Goal: Check status: Check status

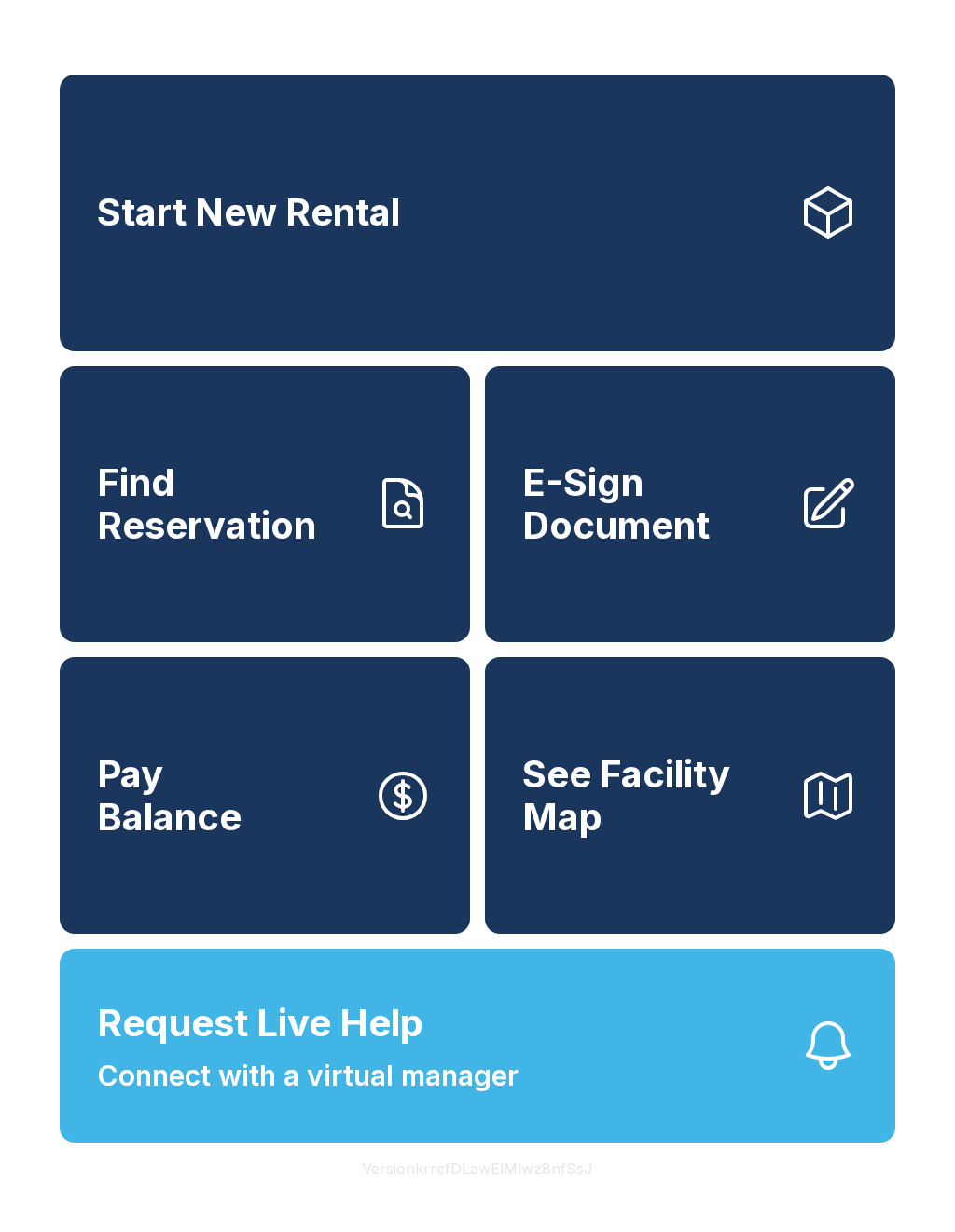
click at [287, 546] on span "Find Reservation" at bounding box center [227, 504] width 261 height 85
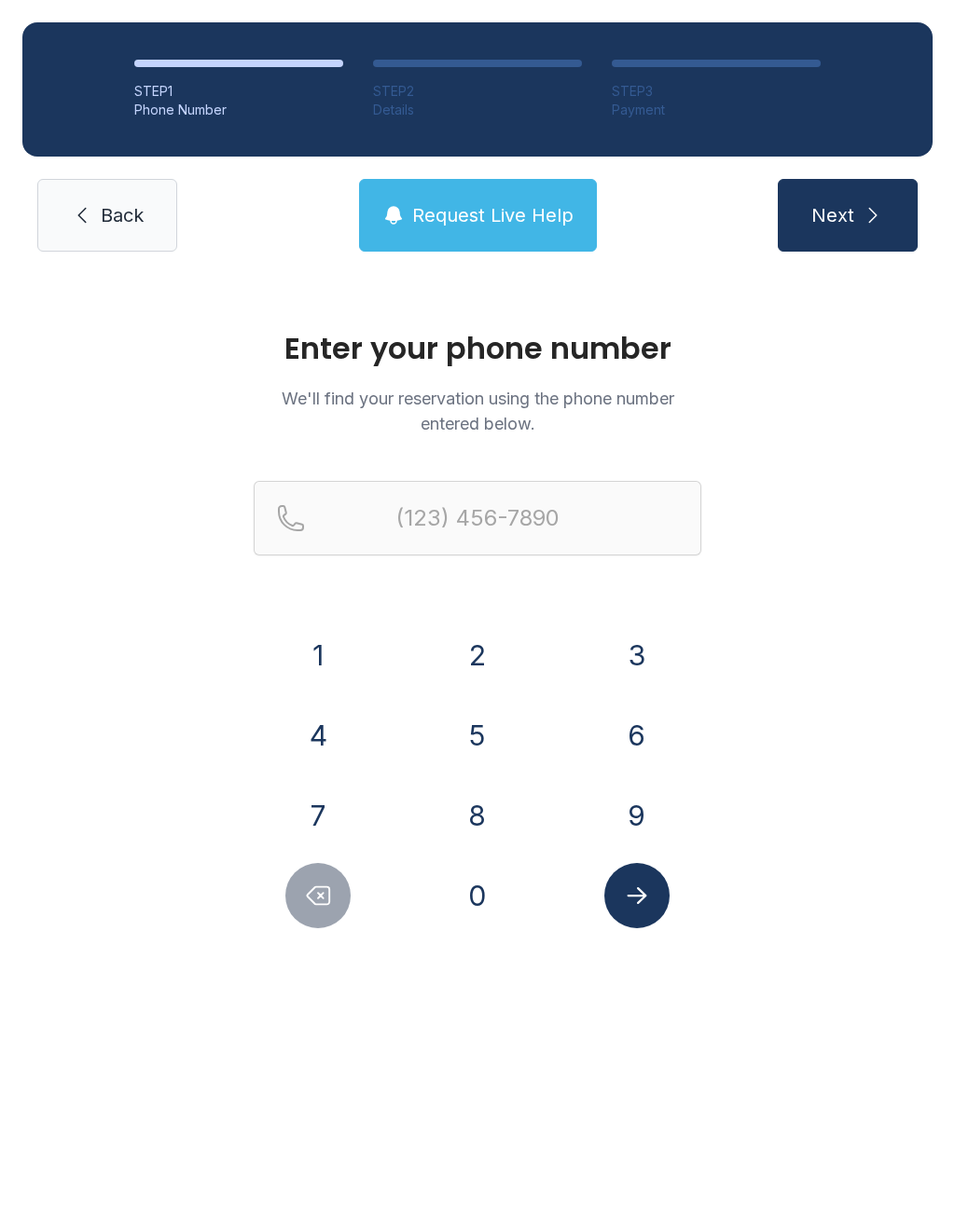
click at [475, 821] on button "8" at bounding box center [477, 815] width 65 height 65
click at [482, 652] on button "2" at bounding box center [477, 655] width 65 height 65
click at [495, 832] on button "8" at bounding box center [477, 815] width 65 height 65
click at [495, 646] on button "2" at bounding box center [477, 655] width 65 height 65
click at [333, 720] on button "4" at bounding box center [317, 735] width 65 height 65
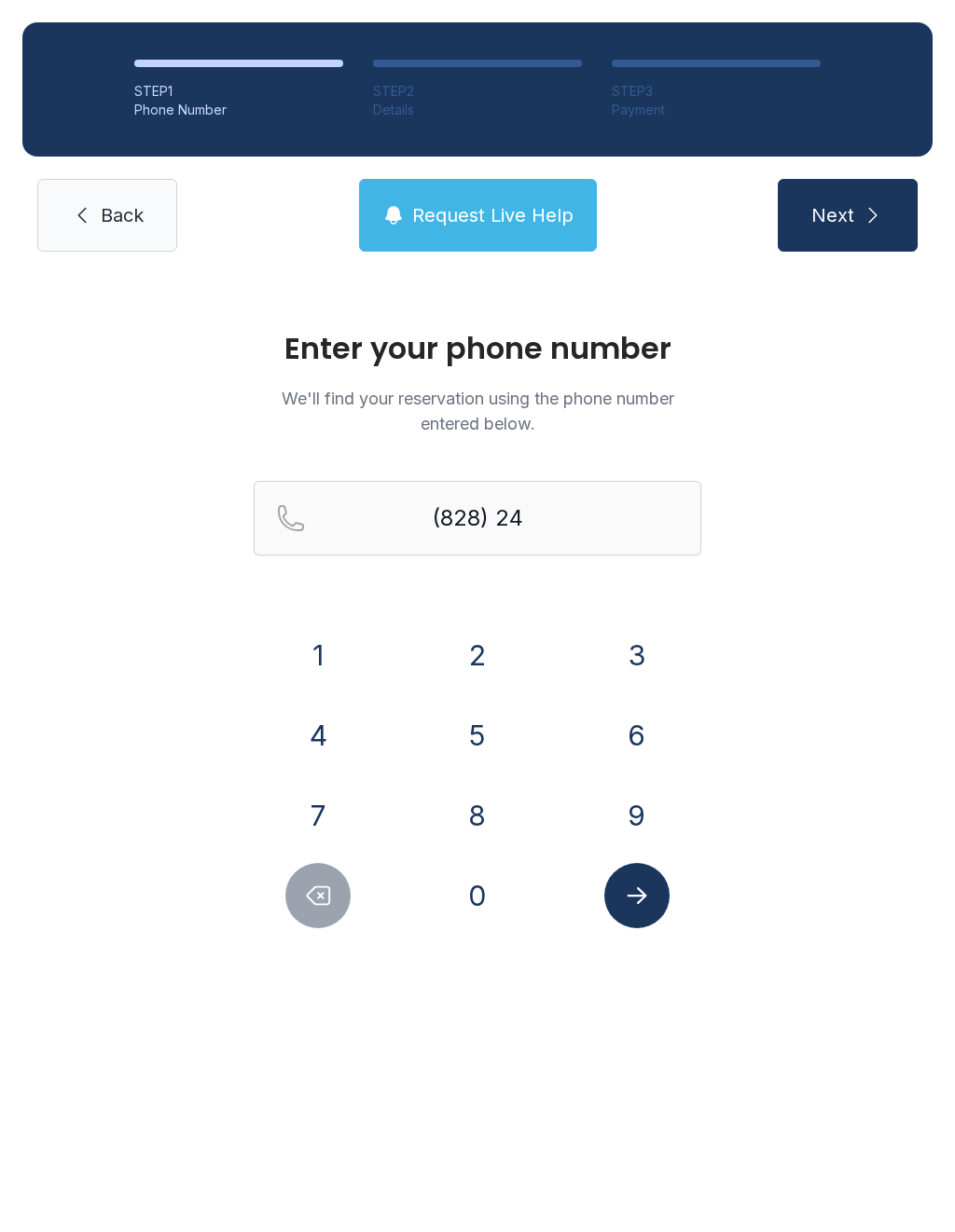
click at [494, 646] on button "2" at bounding box center [477, 655] width 65 height 65
click at [485, 810] on button "8" at bounding box center [477, 815] width 65 height 65
click at [337, 827] on button "7" at bounding box center [317, 815] width 65 height 65
click at [489, 895] on button "0" at bounding box center [477, 895] width 65 height 65
click at [478, 733] on button "5" at bounding box center [477, 735] width 65 height 65
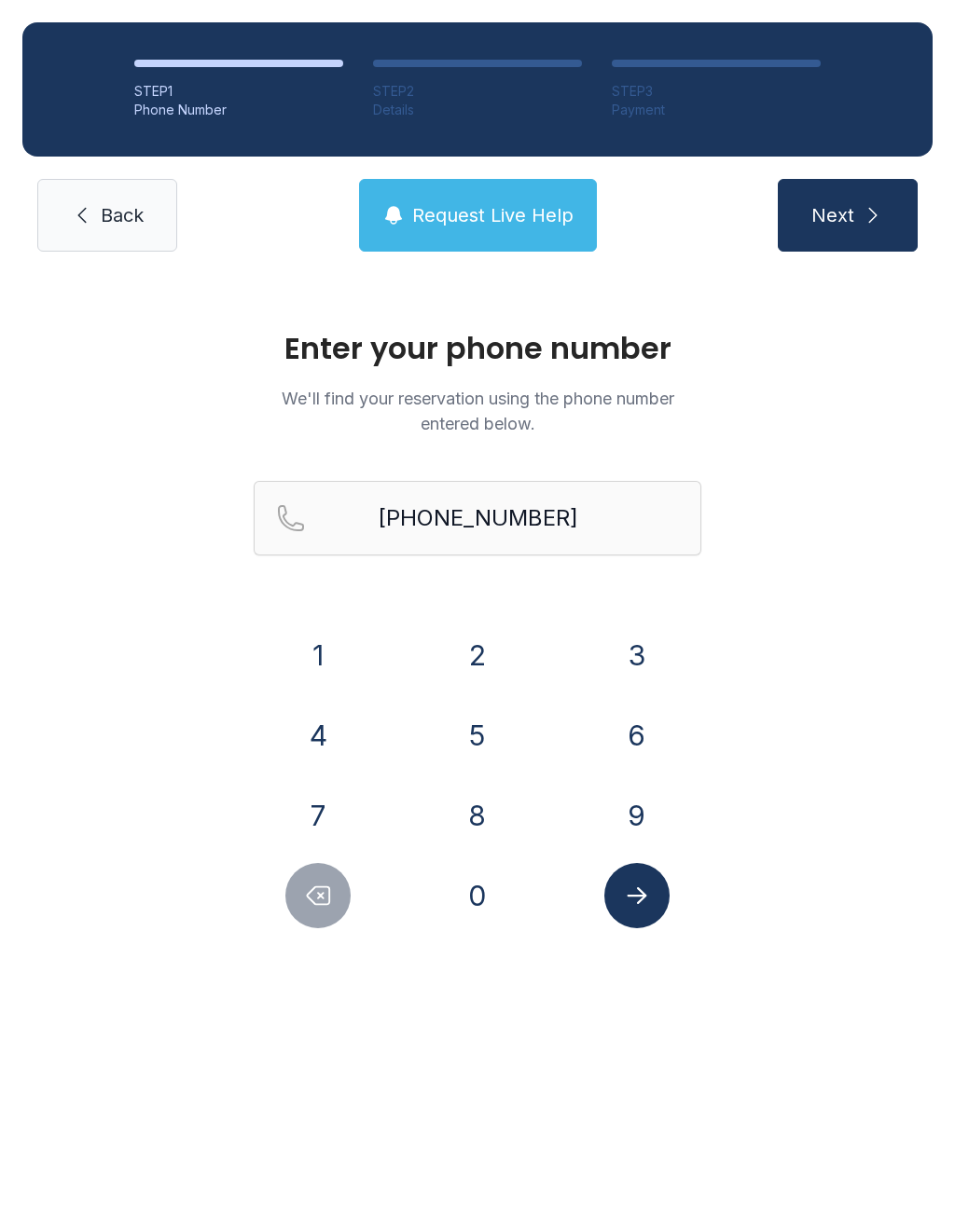
click at [638, 887] on icon "Submit lookup form" at bounding box center [637, 895] width 28 height 28
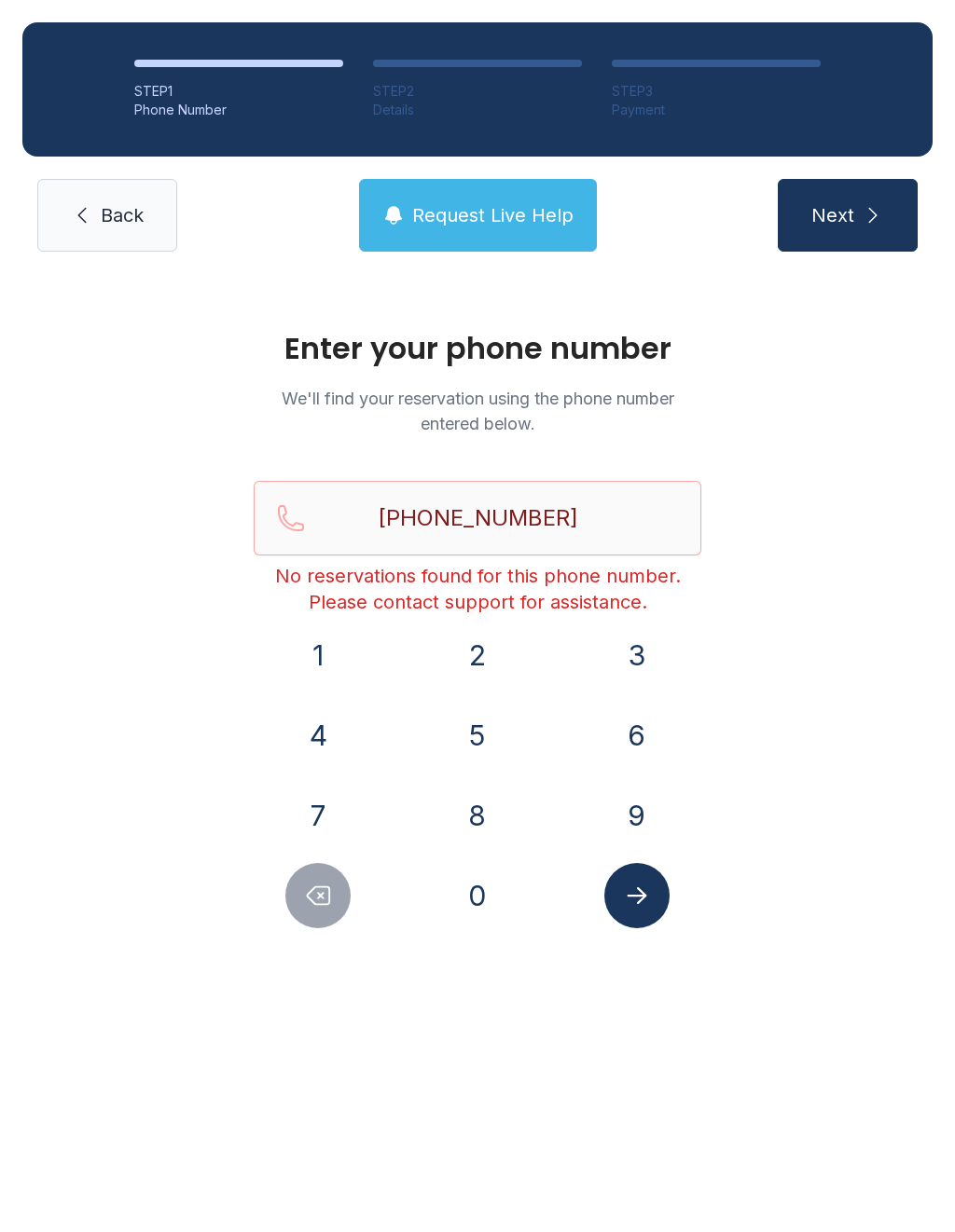
click at [320, 911] on button "Delete number" at bounding box center [317, 895] width 65 height 65
click at [328, 900] on icon "Delete number" at bounding box center [317, 895] width 28 height 28
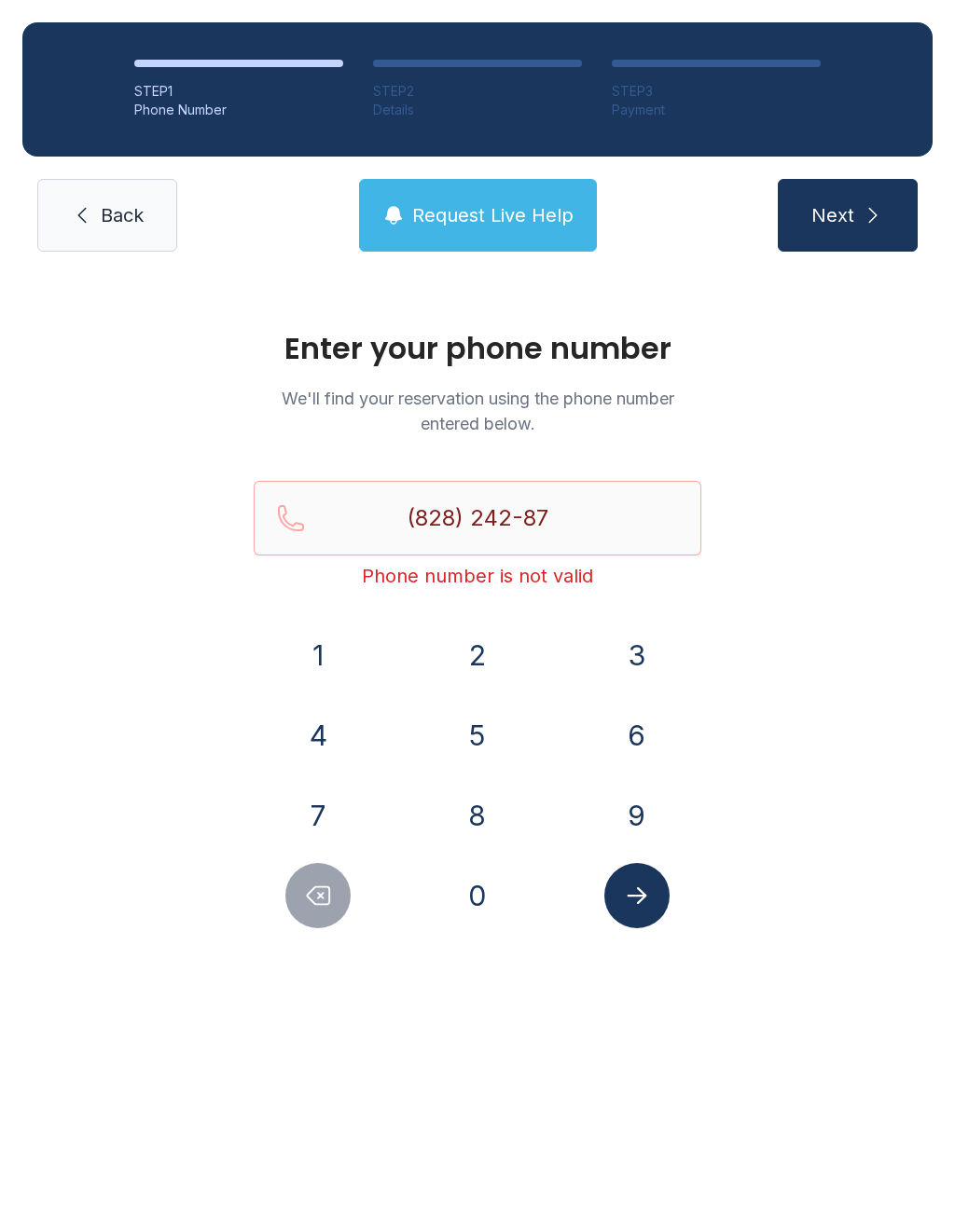
click at [327, 899] on icon "Delete number" at bounding box center [317, 895] width 28 height 28
click at [314, 887] on icon "Delete number" at bounding box center [318, 896] width 22 height 18
click at [313, 886] on icon "Delete number" at bounding box center [317, 895] width 28 height 28
click at [323, 893] on icon "Delete number" at bounding box center [318, 896] width 22 height 18
click at [322, 892] on icon "Delete number" at bounding box center [317, 895] width 28 height 28
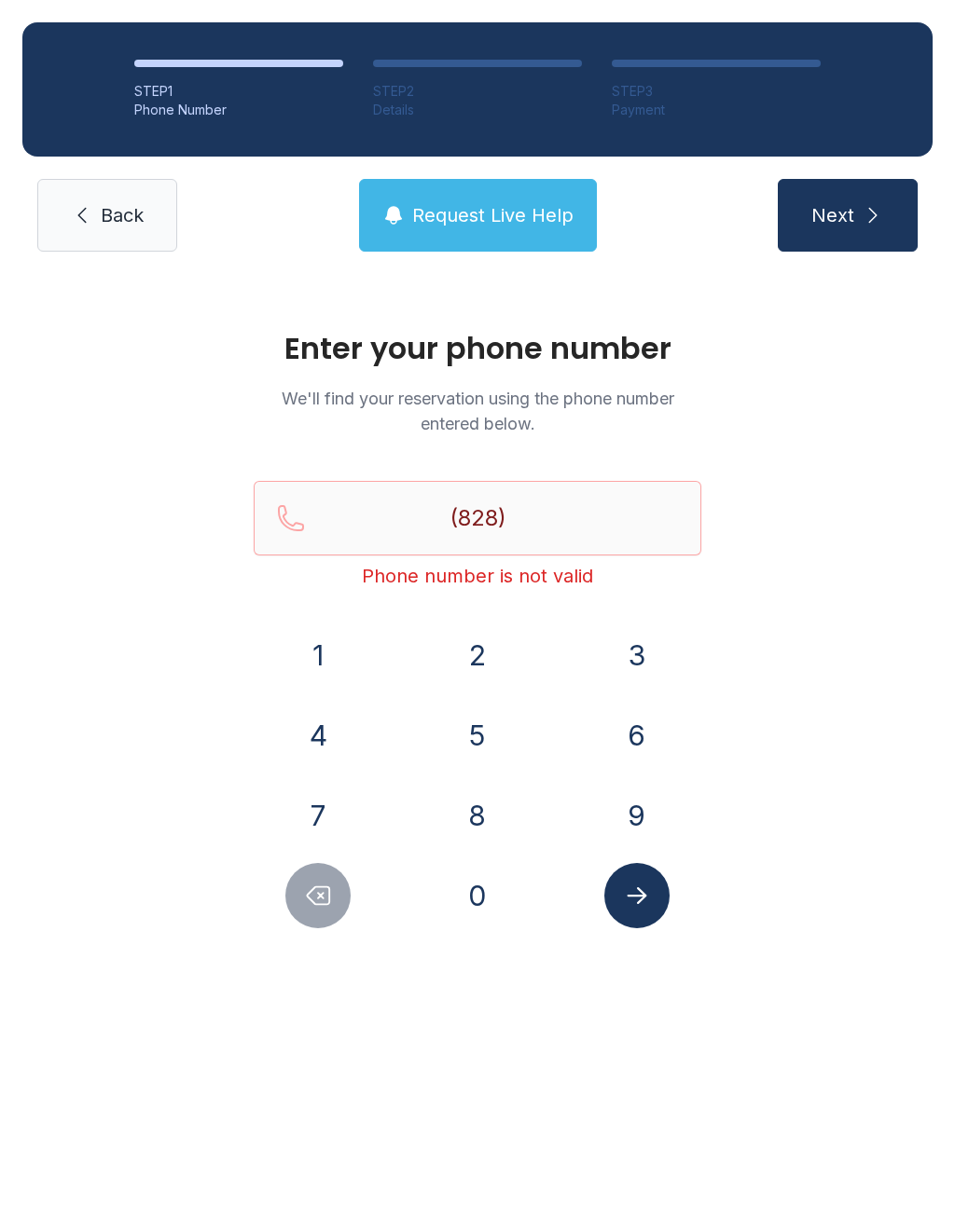
click at [335, 885] on button "Delete number" at bounding box center [317, 895] width 65 height 65
click at [334, 884] on button "Delete number" at bounding box center [317, 895] width 65 height 65
type input "(8"
click at [332, 882] on icon "Delete number" at bounding box center [317, 895] width 28 height 28
click at [332, 881] on button "Delete number" at bounding box center [317, 895] width 65 height 65
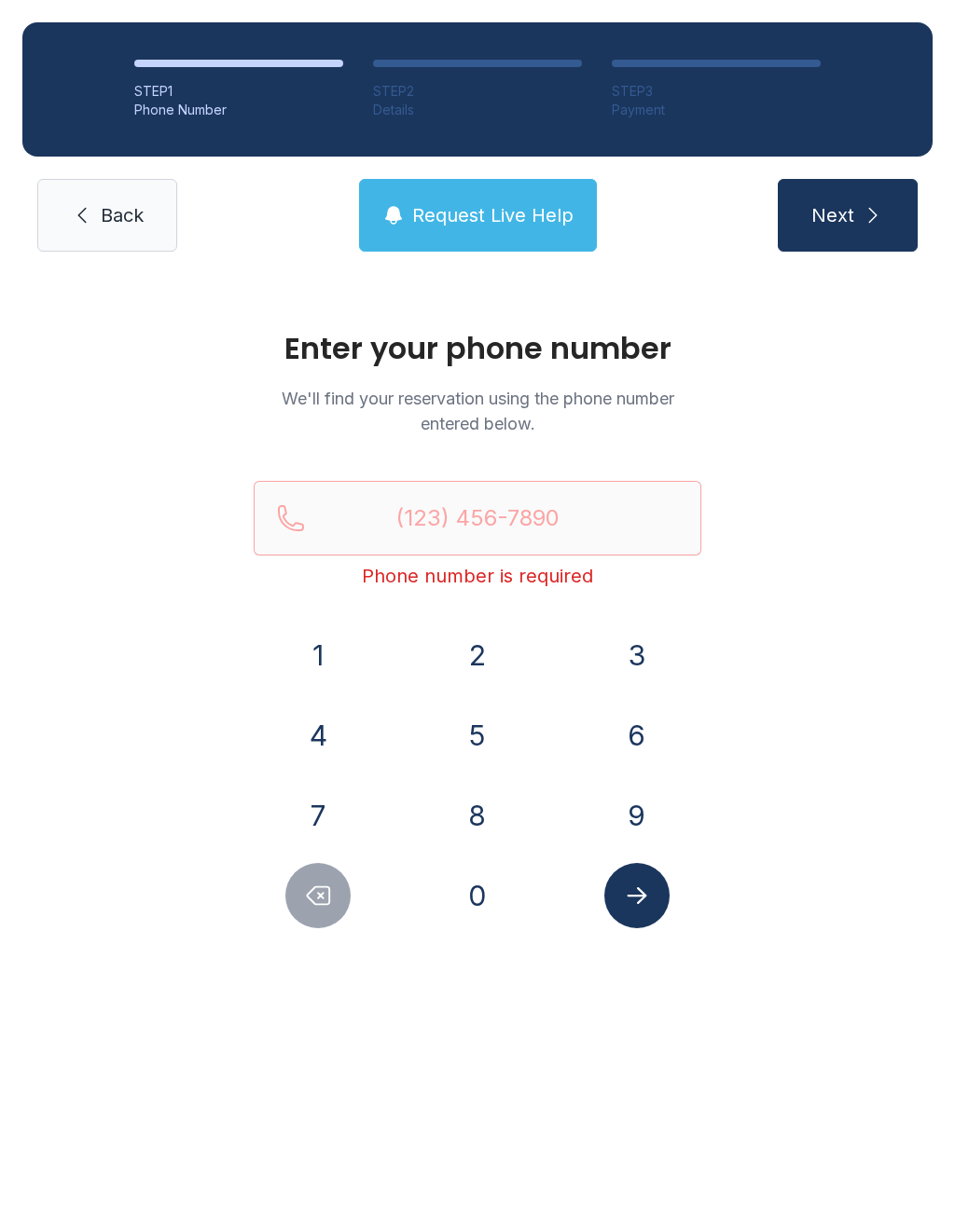
click at [117, 209] on span "Back" at bounding box center [122, 215] width 43 height 26
